Goal: Information Seeking & Learning: Find specific page/section

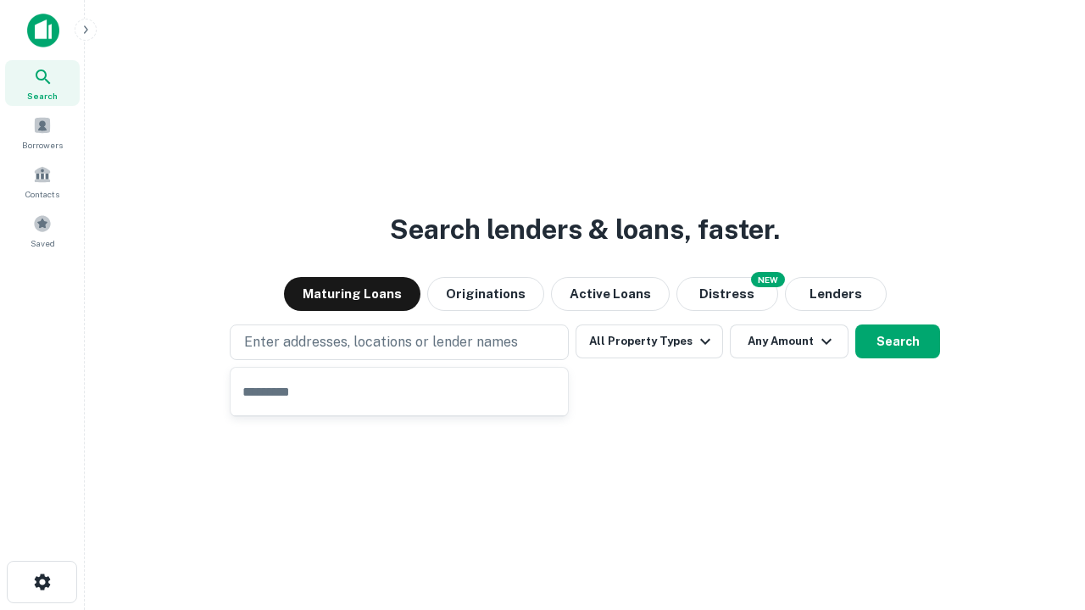
type input "**********"
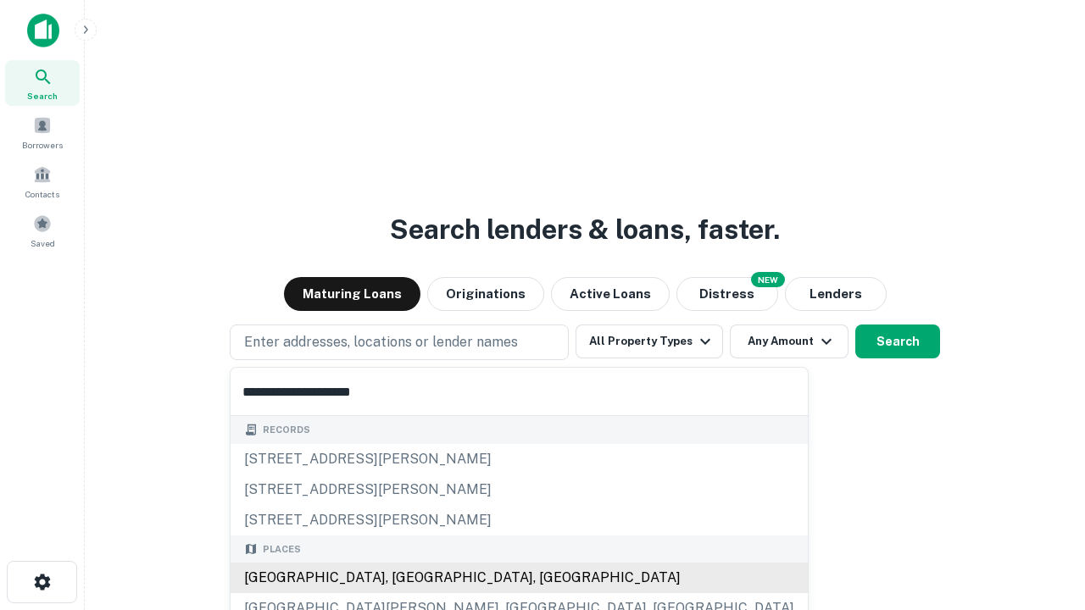
click at [405, 578] on div "Santa Monica, CA, USA" at bounding box center [519, 578] width 577 height 31
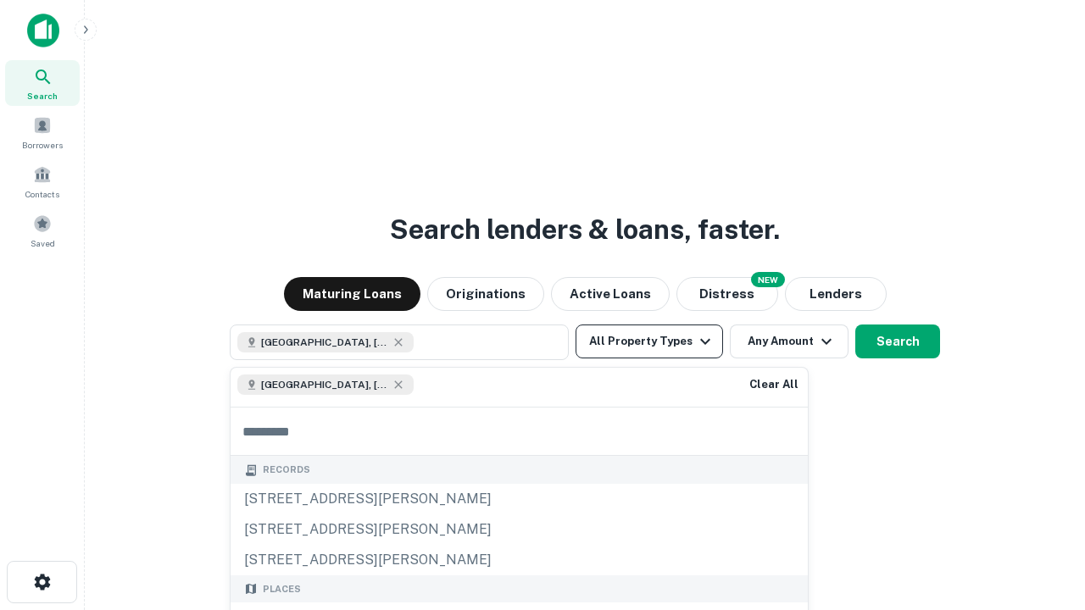
click at [649, 342] on button "All Property Types" at bounding box center [650, 342] width 148 height 34
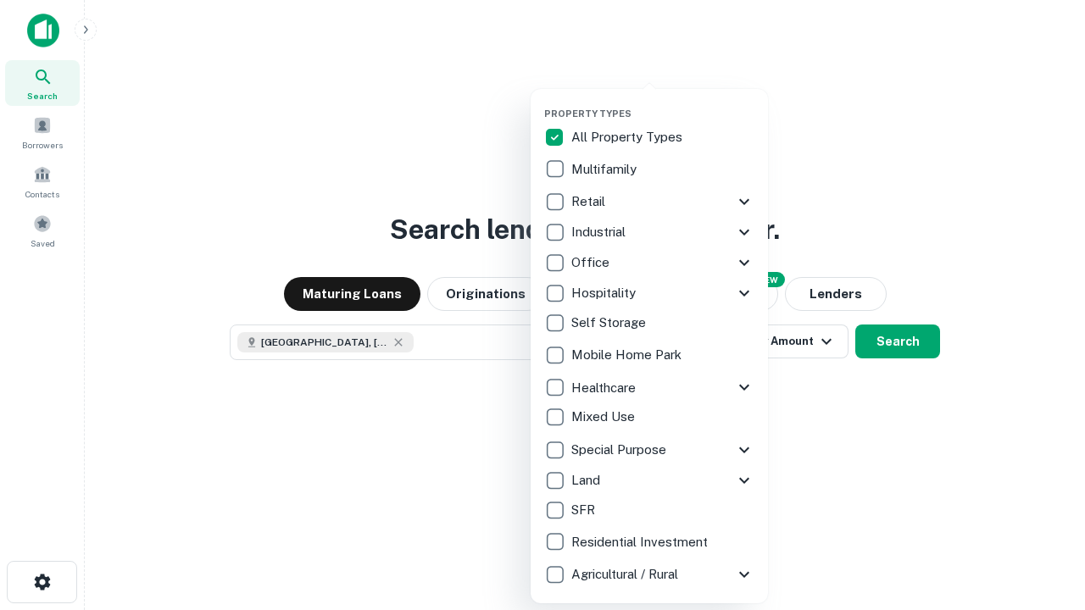
click at [663, 103] on button "button" at bounding box center [662, 103] width 237 height 1
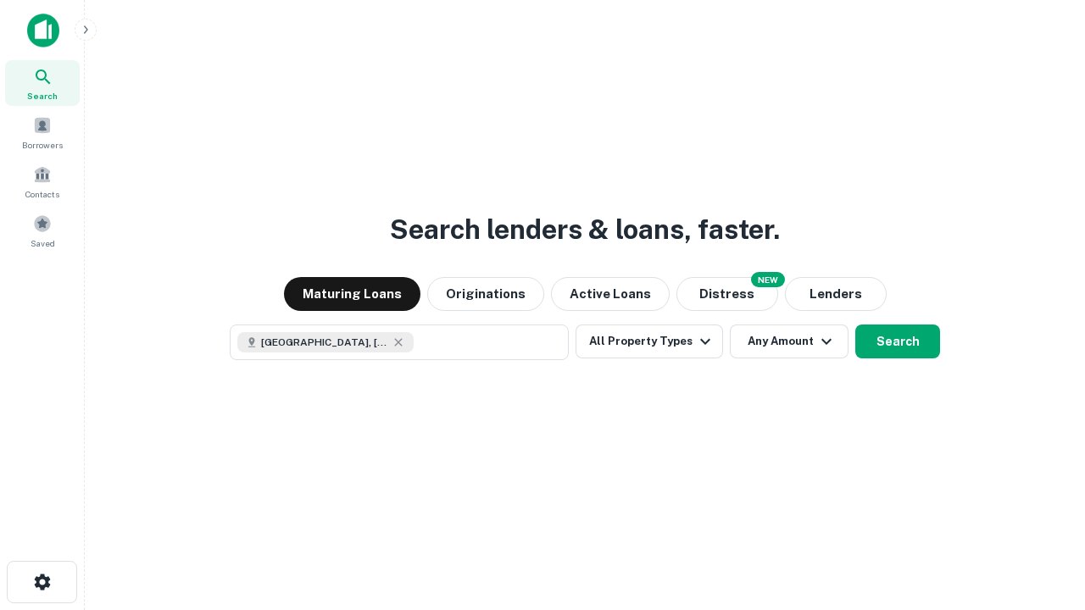
scroll to position [27, 0]
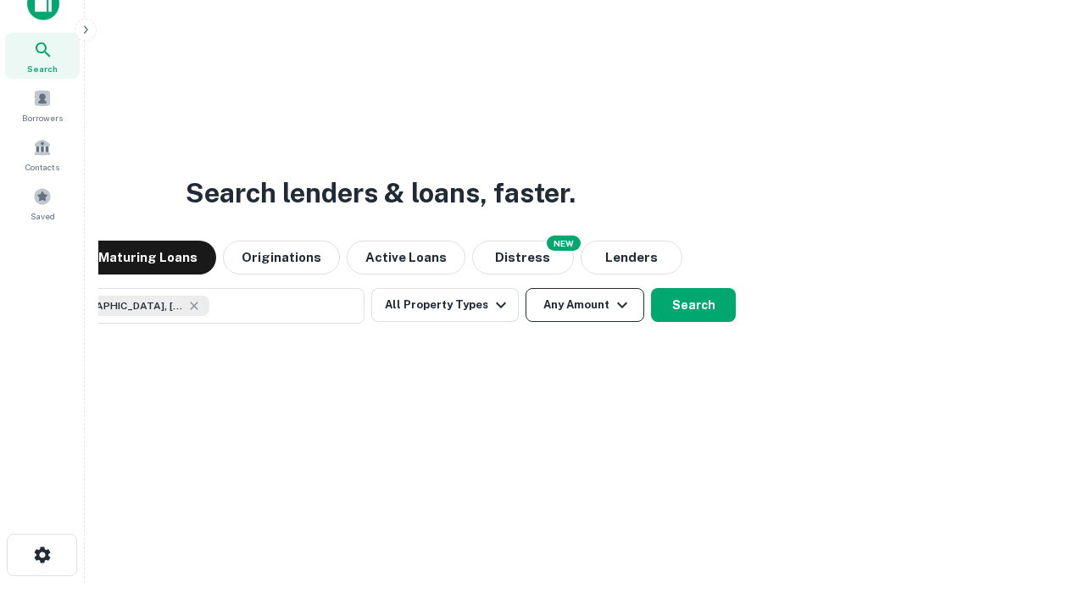
click at [526, 288] on button "Any Amount" at bounding box center [585, 305] width 119 height 34
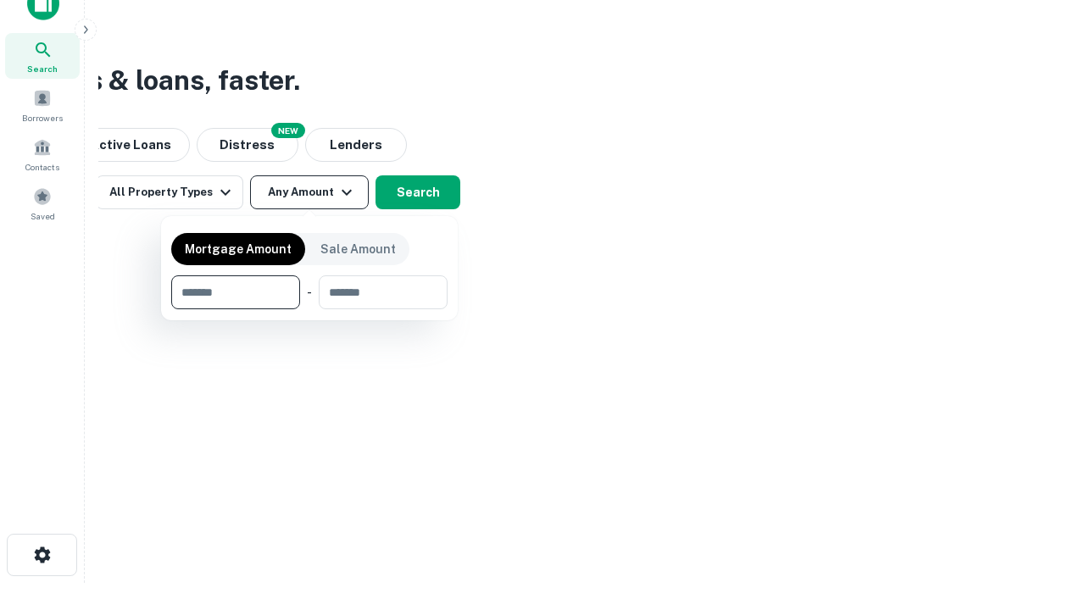
type input "*******"
click at [309, 309] on button "button" at bounding box center [309, 309] width 276 height 1
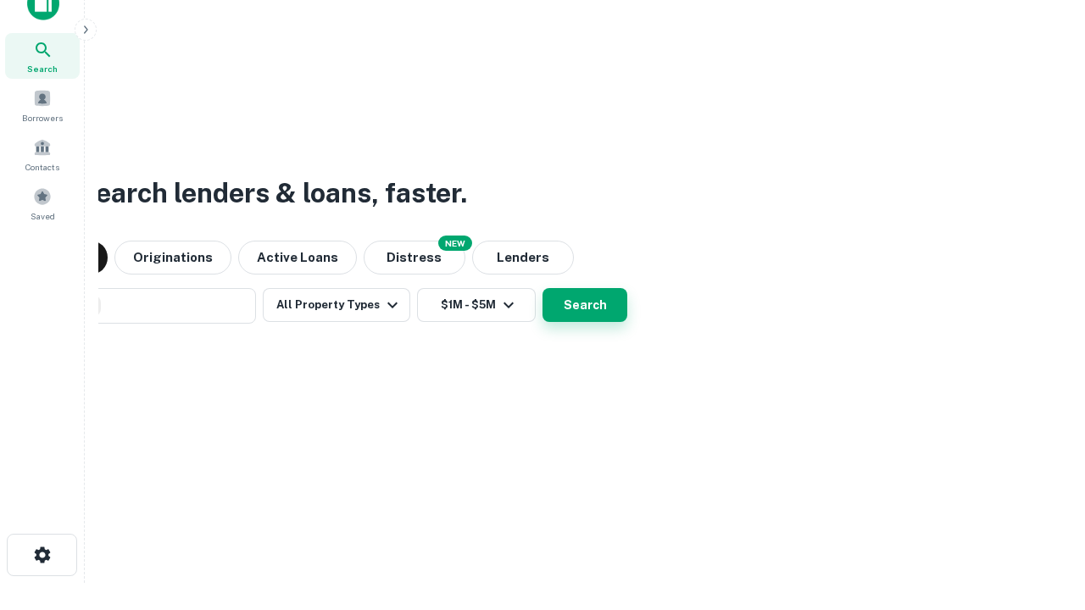
click at [543, 288] on button "Search" at bounding box center [585, 305] width 85 height 34
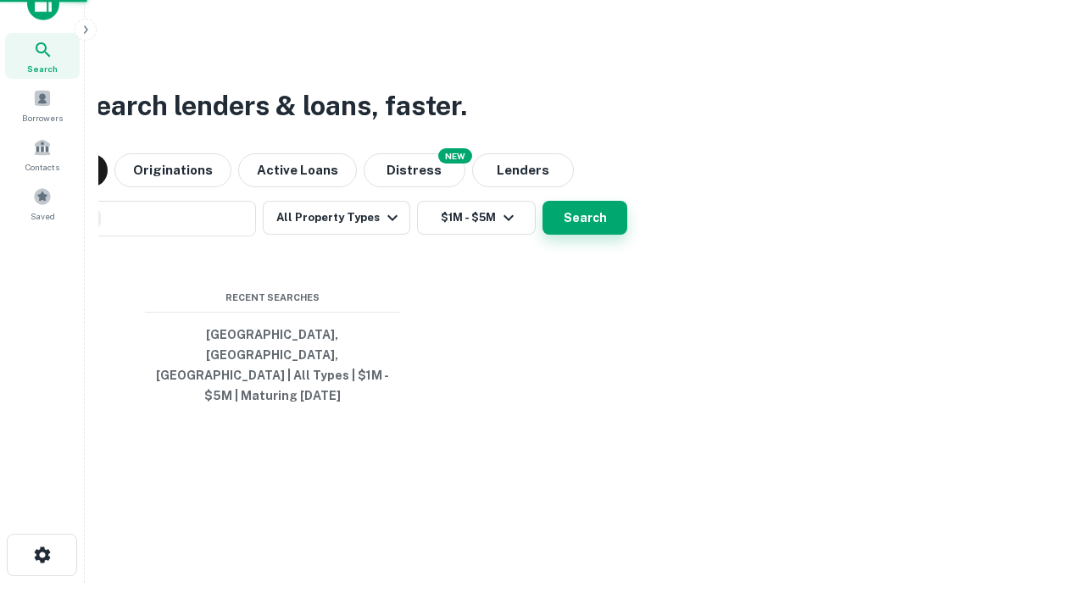
scroll to position [55, 480]
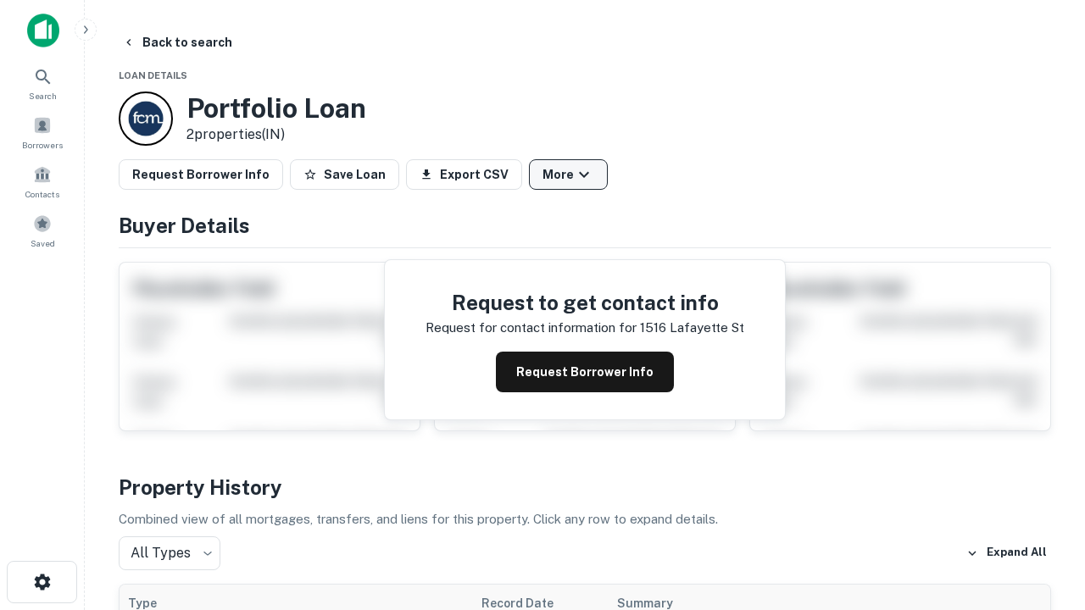
click at [568, 175] on button "More" at bounding box center [568, 174] width 79 height 31
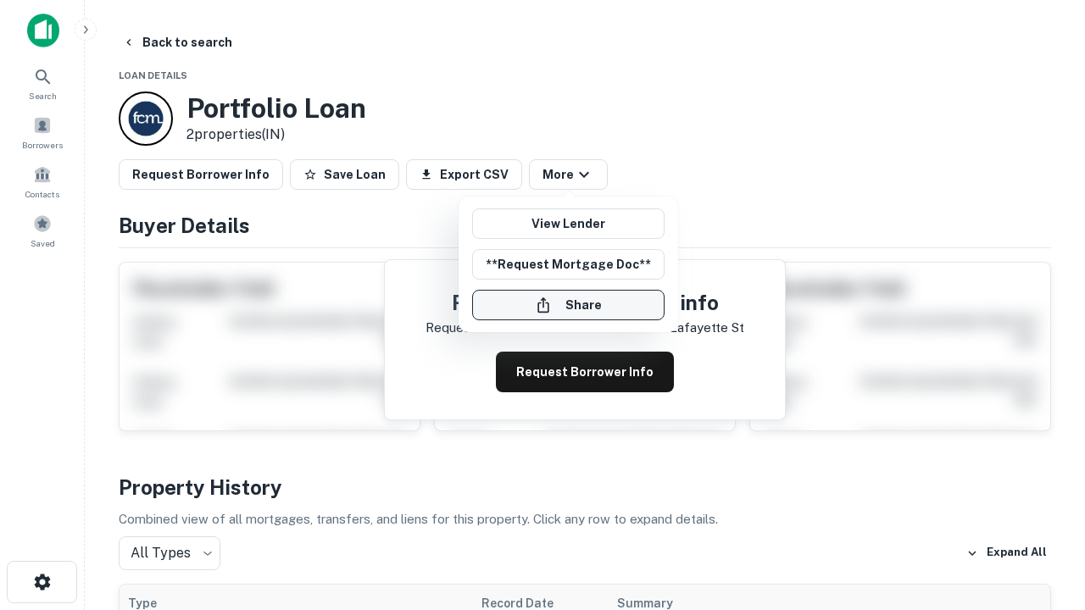
click at [568, 305] on button "Share" at bounding box center [568, 305] width 192 height 31
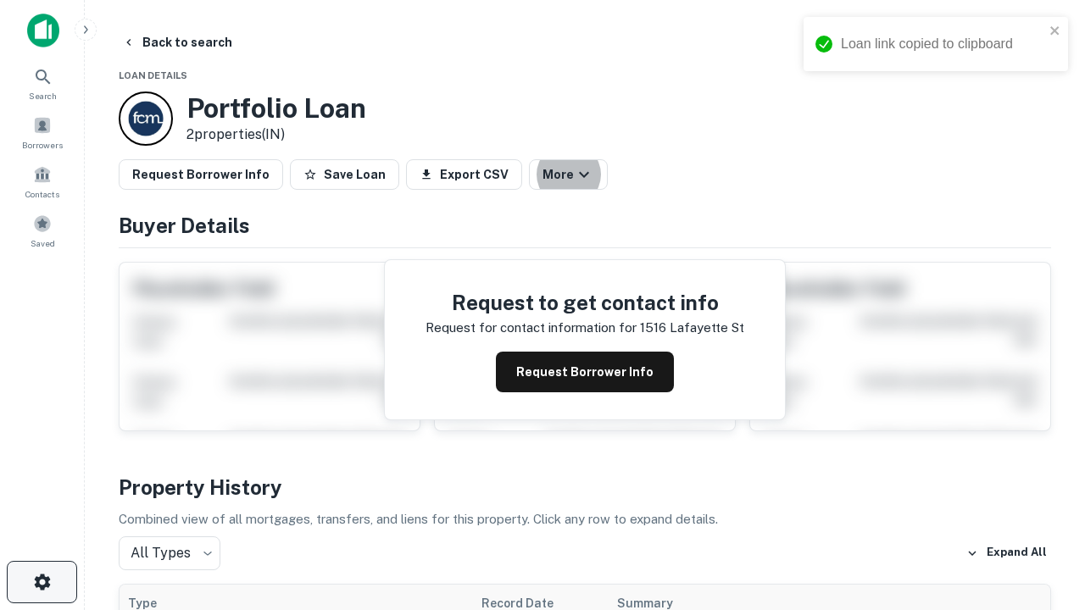
click at [42, 583] on icon "button" at bounding box center [42, 582] width 20 height 20
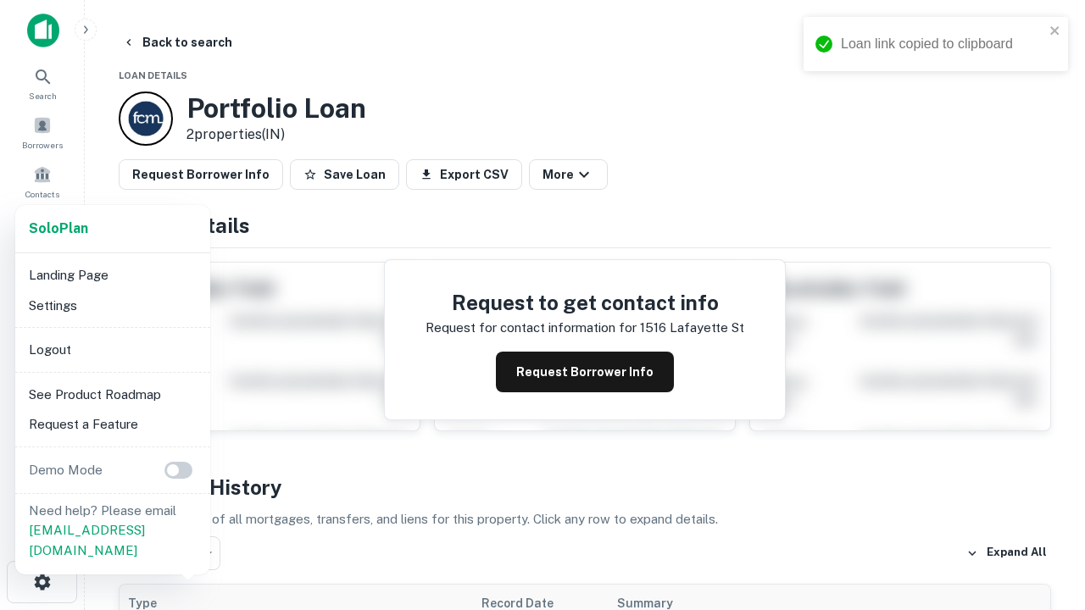
click at [112, 349] on li "Logout" at bounding box center [112, 350] width 181 height 31
